Goal: Information Seeking & Learning: Check status

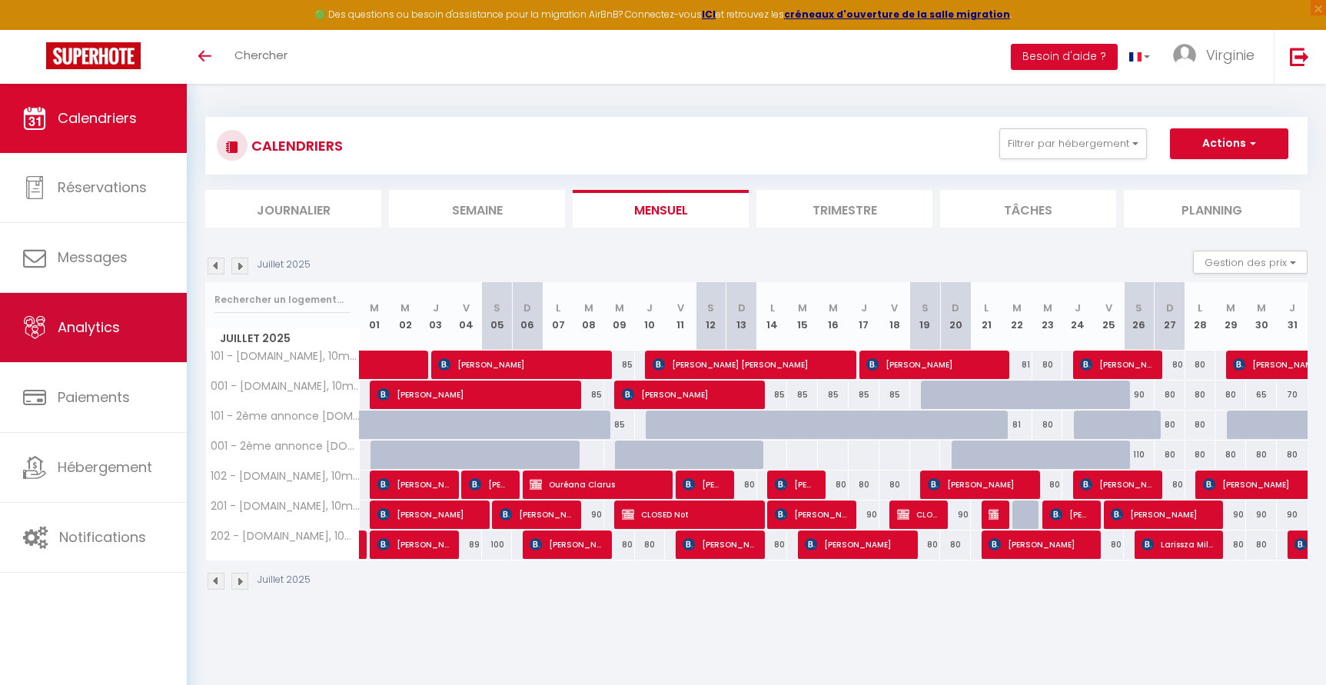
click at [105, 329] on span "Analytics" at bounding box center [89, 326] width 62 height 19
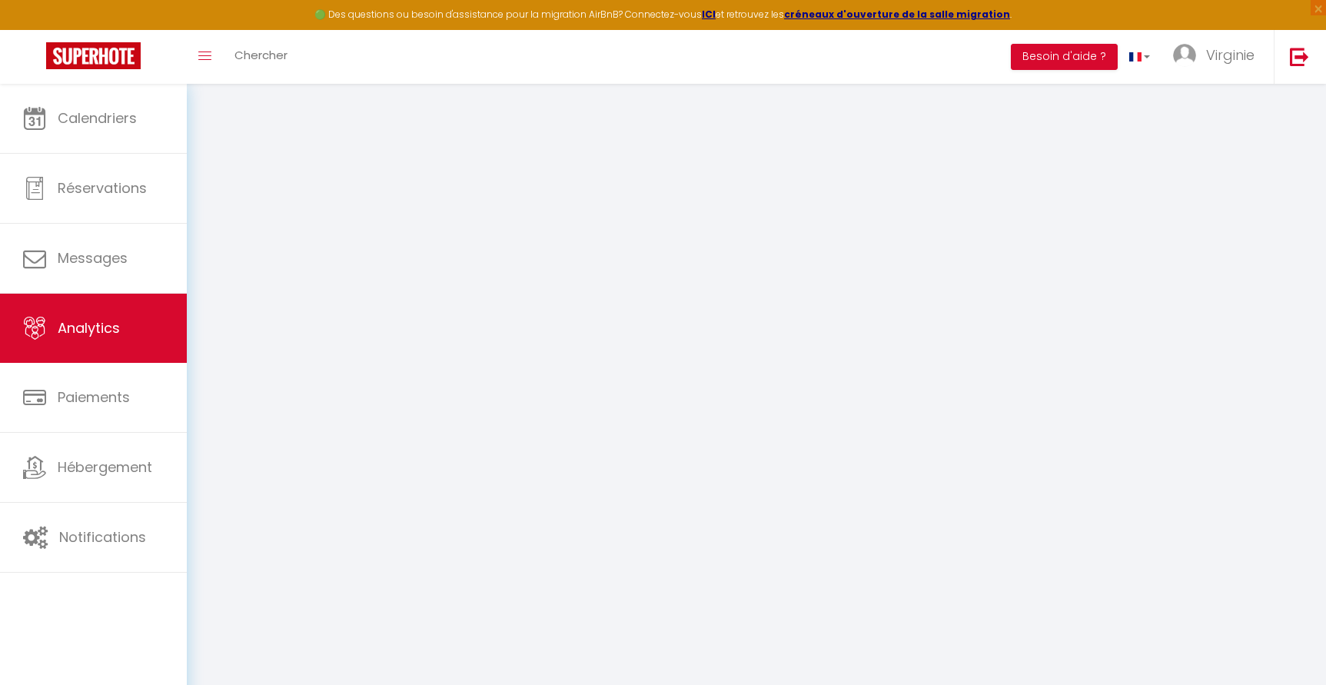
select select "2025"
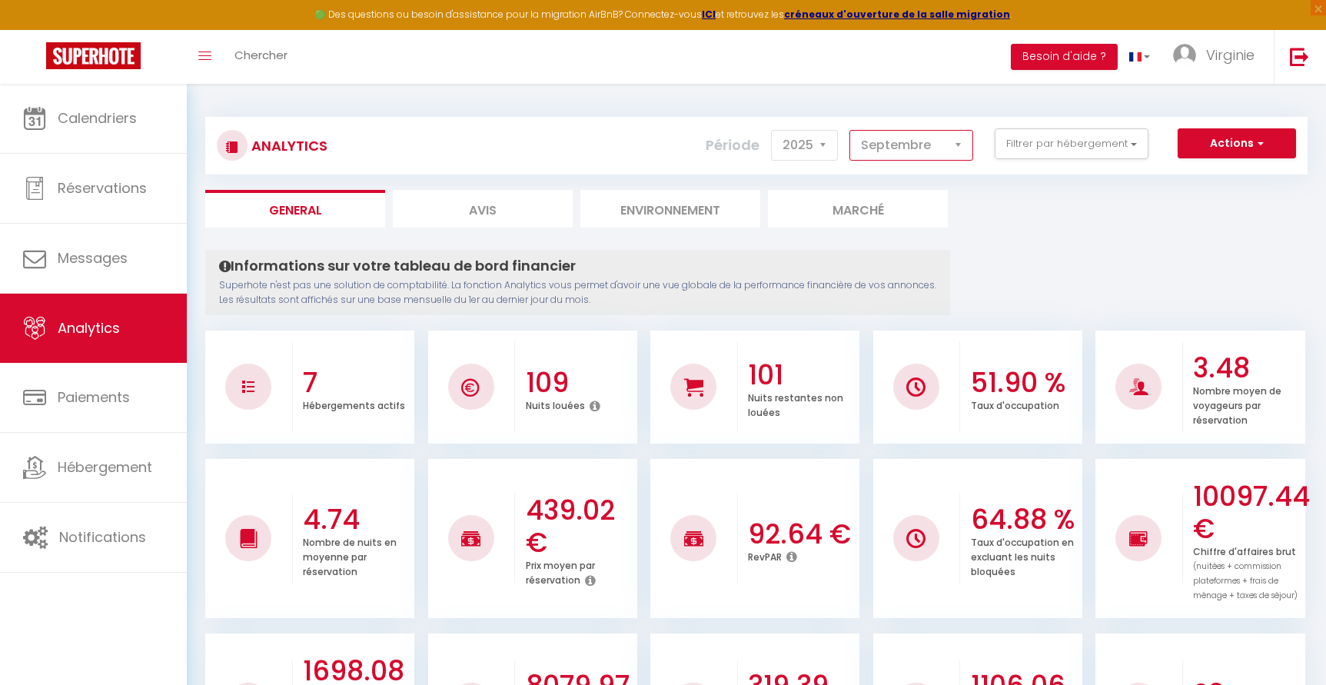
click at [901, 144] on select "[PERSON_NAME] Mars [PERSON_NAME] Juin Juillet Août Septembre Octobre Novembre D…" at bounding box center [911, 145] width 124 height 31
click at [882, 145] on select "[PERSON_NAME] Mars [PERSON_NAME] Juin Juillet Août Septembre Octobre Novembre D…" at bounding box center [911, 145] width 124 height 31
click at [850, 130] on select "[PERSON_NAME] Mars [PERSON_NAME] Juin Juillet Août Septembre Octobre Novembre D…" at bounding box center [911, 145] width 124 height 31
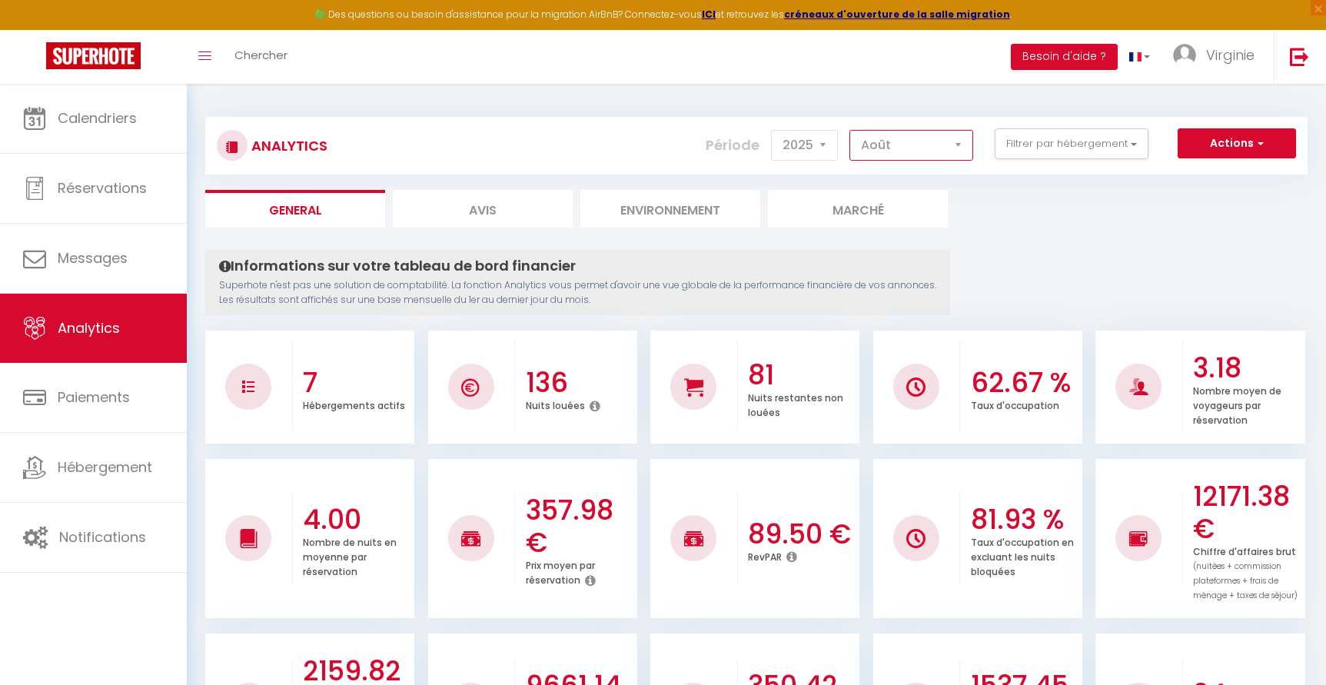
click at [885, 146] on select "[PERSON_NAME] Mars [PERSON_NAME] Juin Juillet Août Septembre Octobre Novembre D…" at bounding box center [911, 145] width 124 height 31
select select "9"
click at [850, 130] on select "[PERSON_NAME] Mars [PERSON_NAME] Juin Juillet Août Septembre Octobre Novembre D…" at bounding box center [911, 145] width 124 height 31
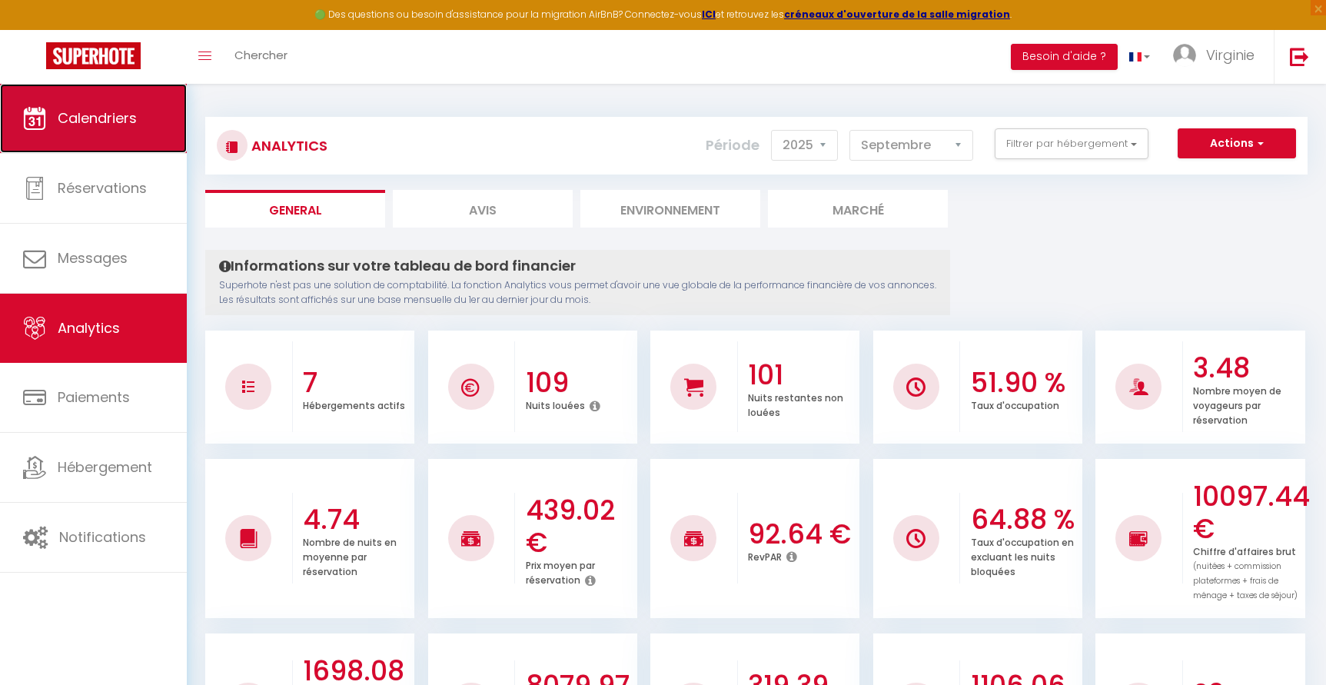
click at [95, 128] on link "Calendriers" at bounding box center [93, 118] width 187 height 69
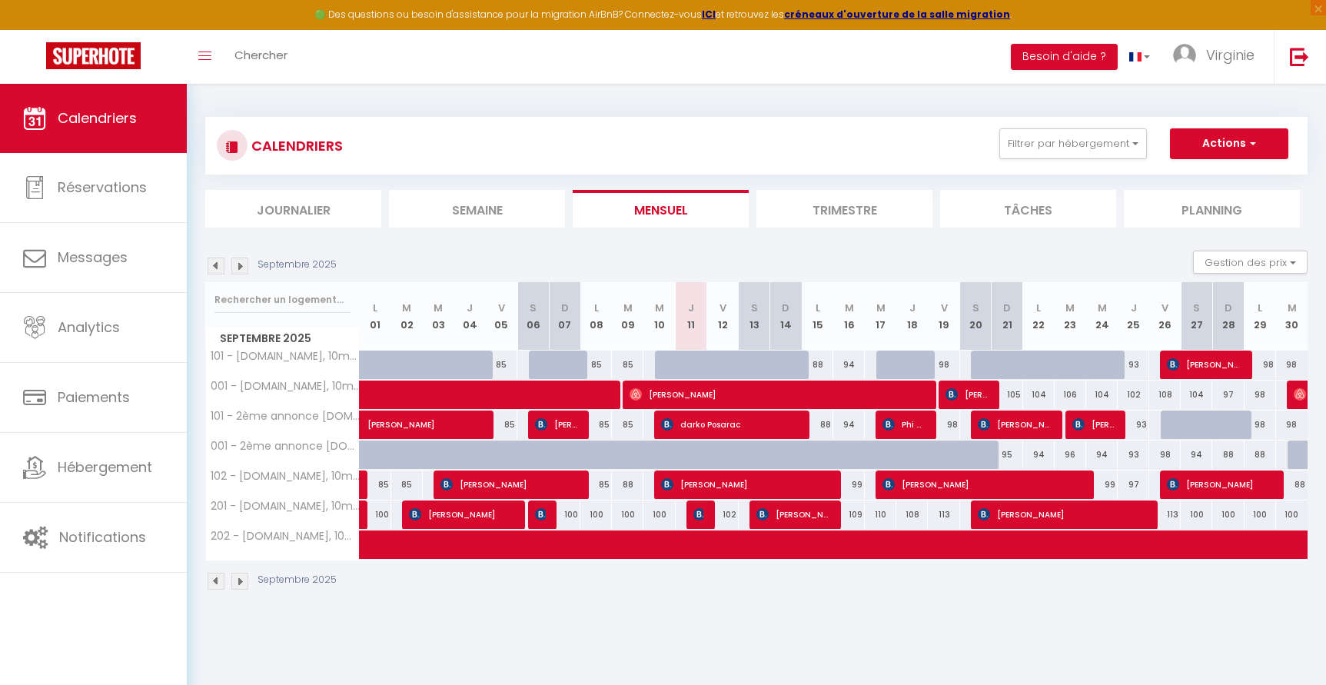
click at [241, 578] on img at bounding box center [239, 581] width 17 height 17
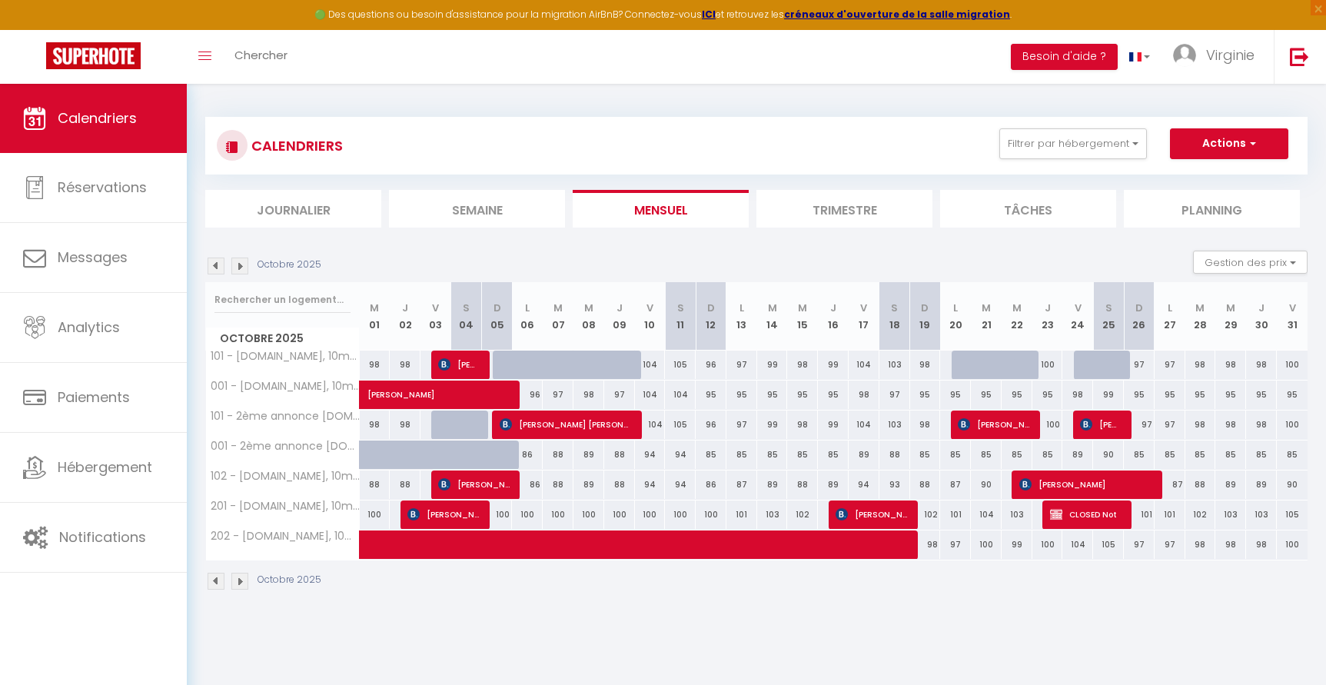
click at [216, 266] on img at bounding box center [216, 265] width 17 height 17
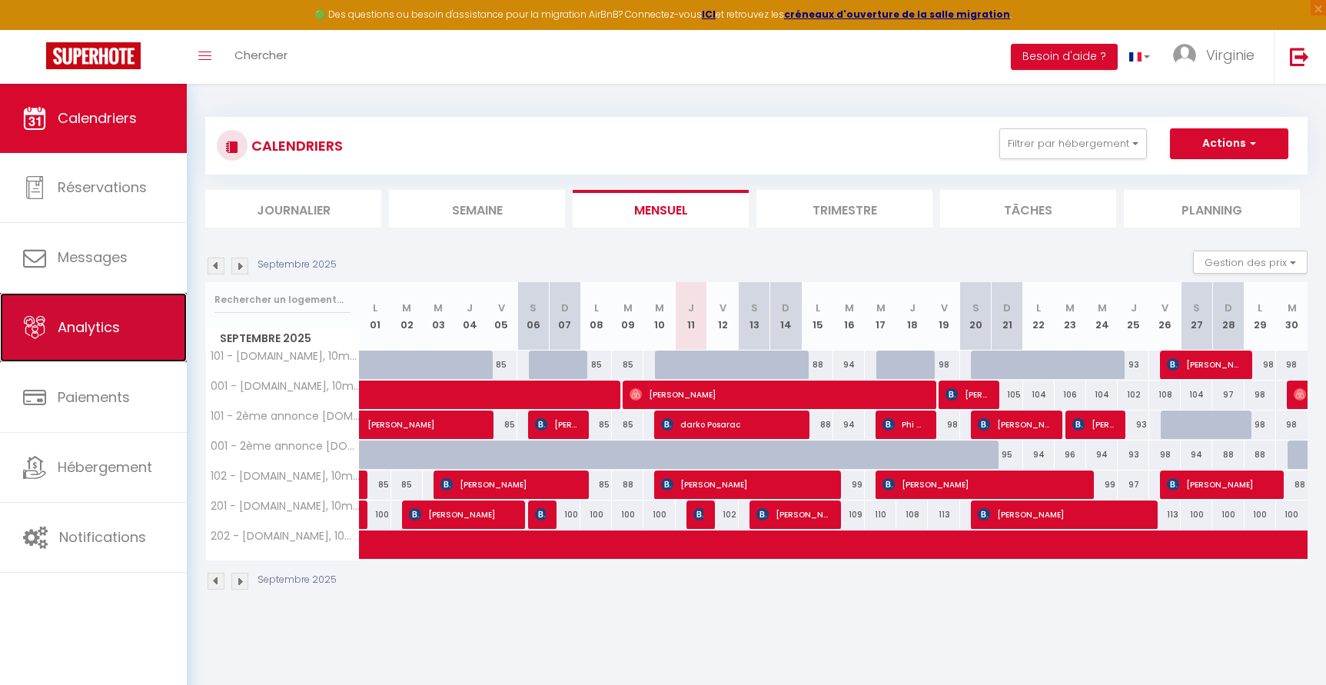
click at [90, 327] on span "Analytics" at bounding box center [89, 326] width 62 height 19
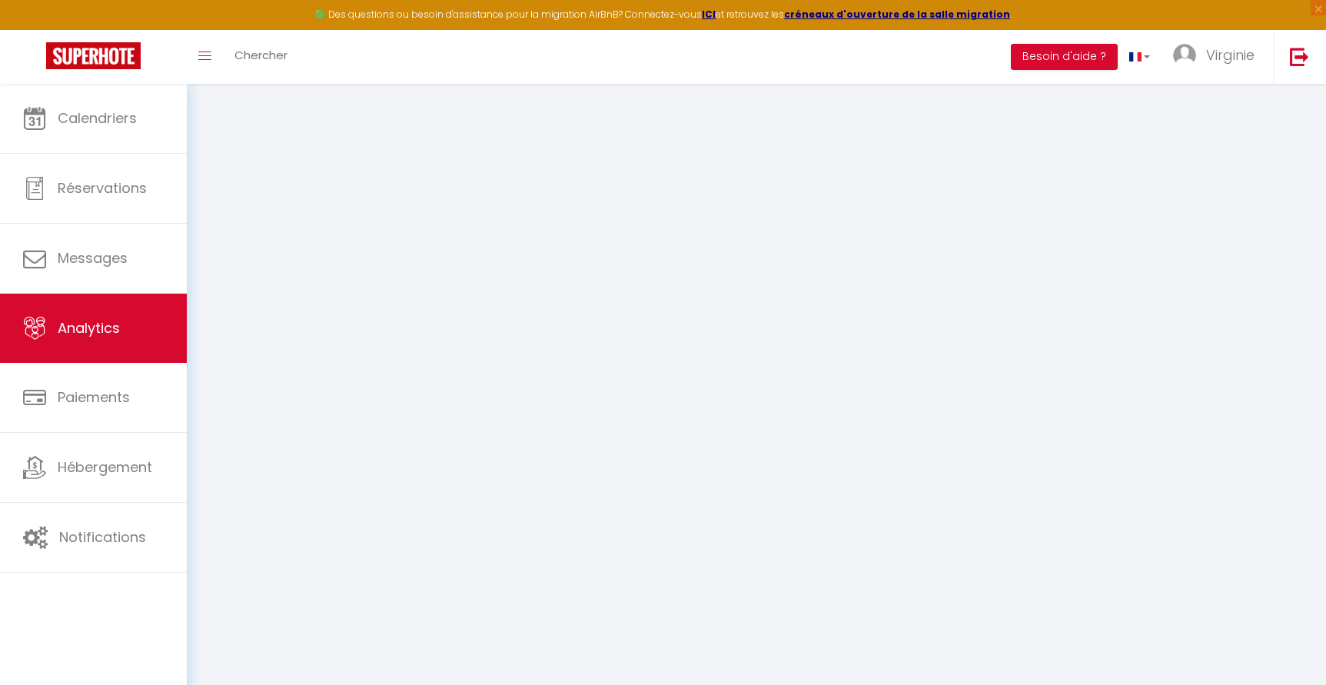
select select "2025"
select select "9"
